Goal: Check status: Check status

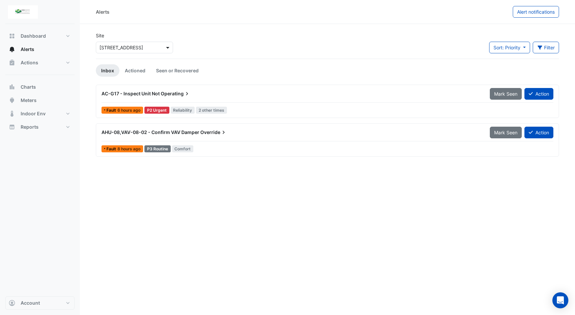
click at [167, 45] on span at bounding box center [168, 47] width 8 height 7
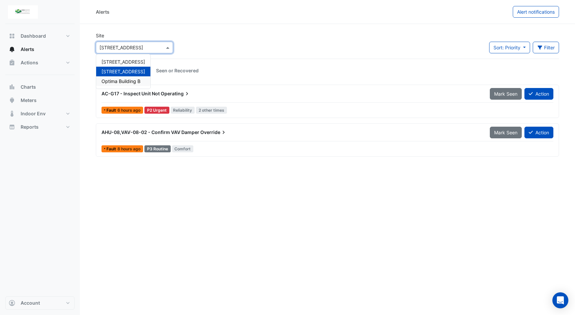
click at [121, 81] on span "Optima Building B" at bounding box center [121, 81] width 39 height 6
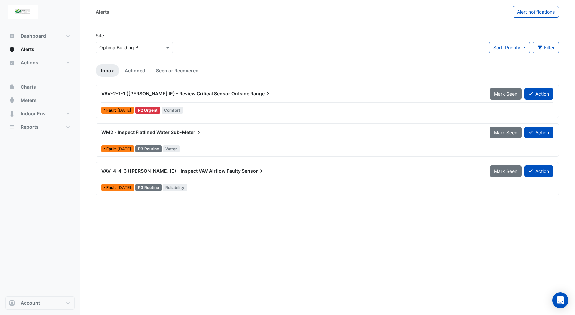
click at [183, 132] on span "Sub-Meter" at bounding box center [186, 132] width 31 height 7
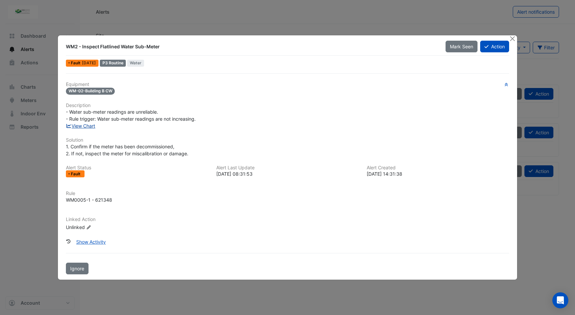
click at [84, 127] on link "View Chart" at bounding box center [81, 126] width 30 height 6
click at [514, 38] on button "Close" at bounding box center [512, 38] width 7 height 7
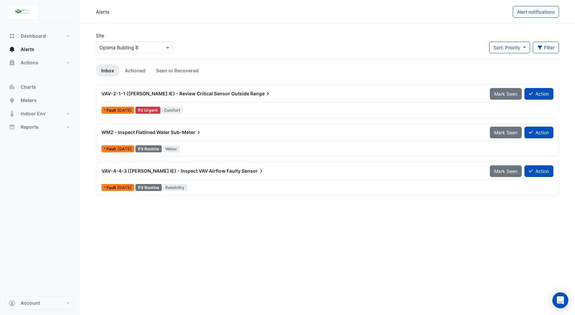
click at [224, 93] on span "VAV-2-1-1 ([PERSON_NAME] IE) - Review Critical Sensor Outside" at bounding box center [176, 94] width 148 height 6
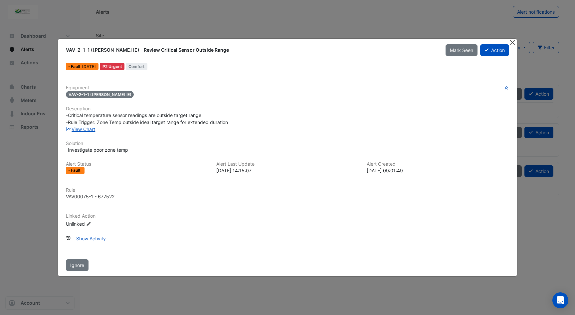
click at [512, 43] on button "Close" at bounding box center [512, 42] width 7 height 7
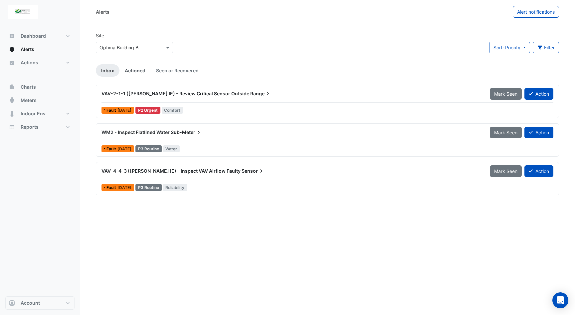
click at [130, 70] on link "Actioned" at bounding box center [135, 70] width 31 height 12
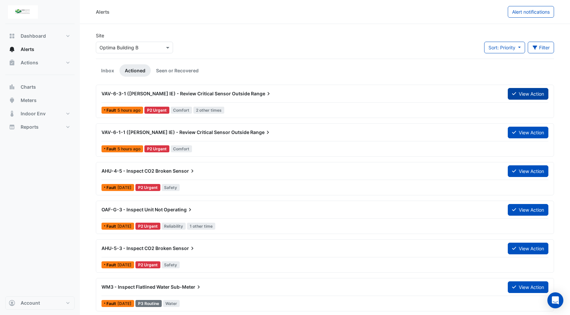
click at [536, 97] on button "View Action" at bounding box center [528, 94] width 41 height 12
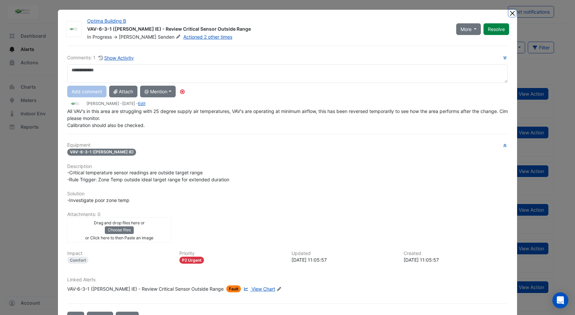
click at [509, 14] on button "Close" at bounding box center [512, 13] width 7 height 7
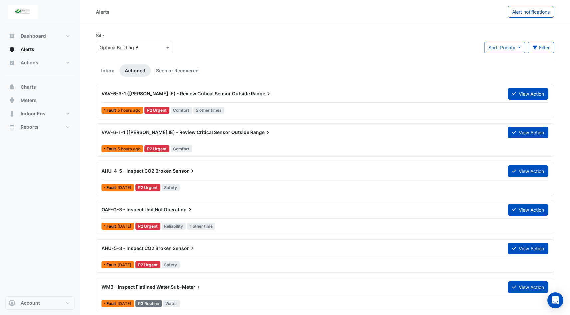
click at [265, 97] on icon at bounding box center [268, 93] width 7 height 7
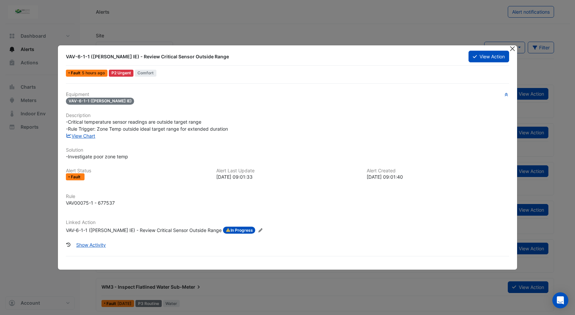
click at [513, 51] on button "Close" at bounding box center [512, 48] width 7 height 7
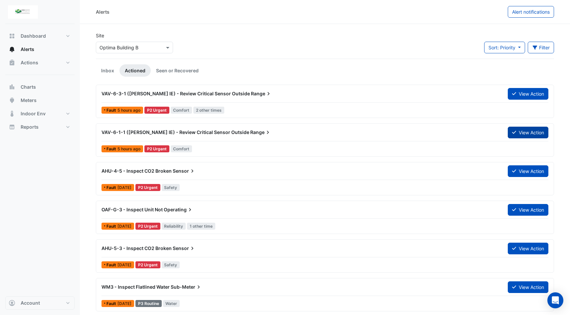
click at [531, 133] on button "View Action" at bounding box center [528, 133] width 41 height 12
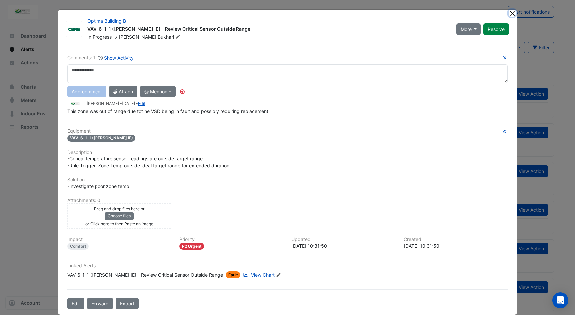
click at [509, 16] on button "Close" at bounding box center [512, 13] width 7 height 7
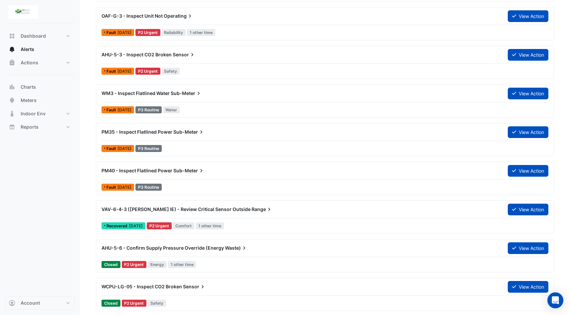
scroll to position [200, 0]
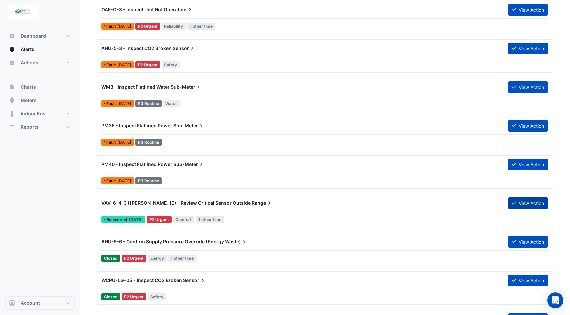
click at [525, 206] on button "View Action" at bounding box center [528, 203] width 41 height 12
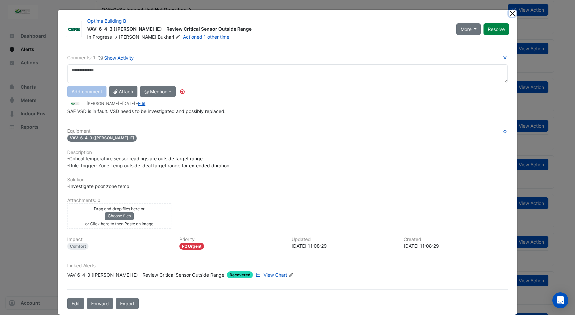
click at [510, 13] on button "Close" at bounding box center [512, 13] width 7 height 7
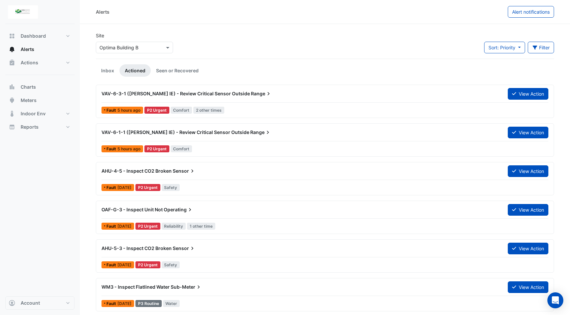
scroll to position [0, 0]
click at [108, 73] on link "Inbox" at bounding box center [108, 70] width 24 height 12
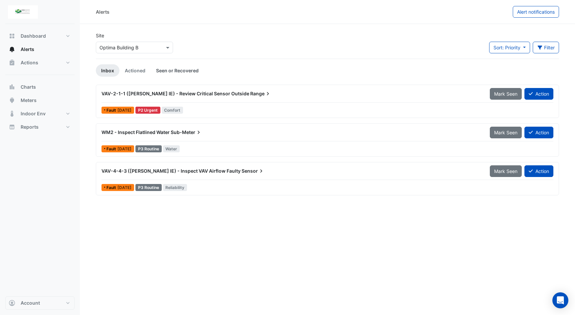
click at [189, 70] on link "Seen or Recovered" at bounding box center [177, 70] width 53 height 12
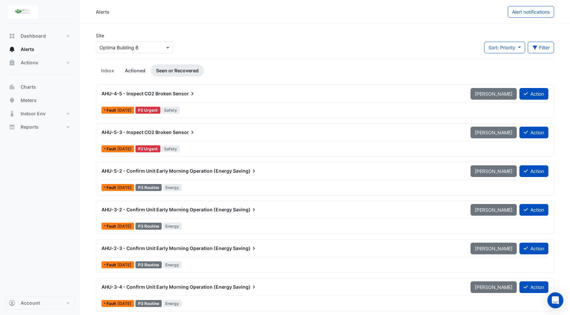
click at [146, 69] on link "Actioned" at bounding box center [135, 70] width 31 height 12
